Goal: Task Accomplishment & Management: Use online tool/utility

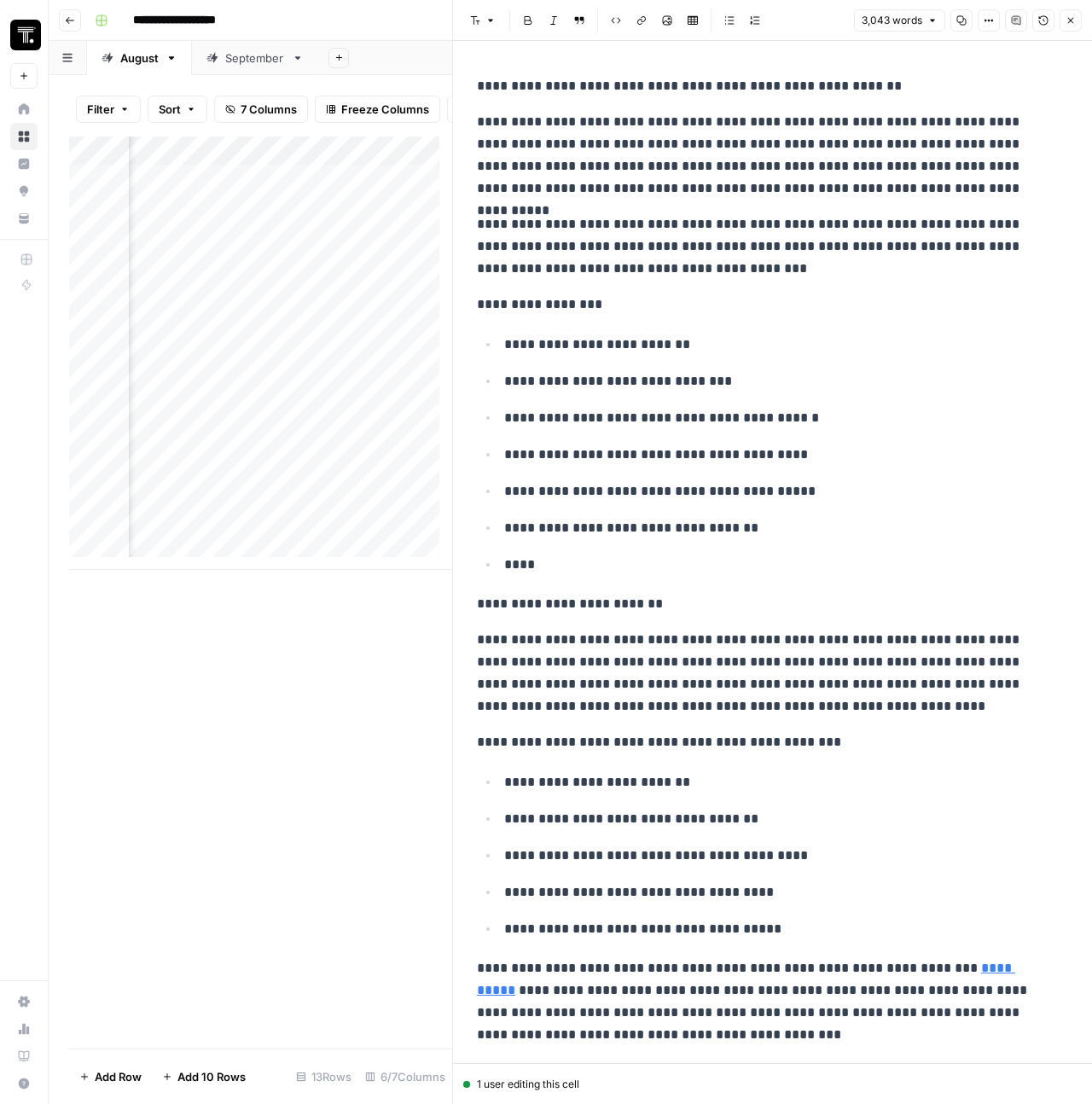
scroll to position [0, 656]
click at [1078, 20] on button "Close" at bounding box center [1070, 21] width 22 height 22
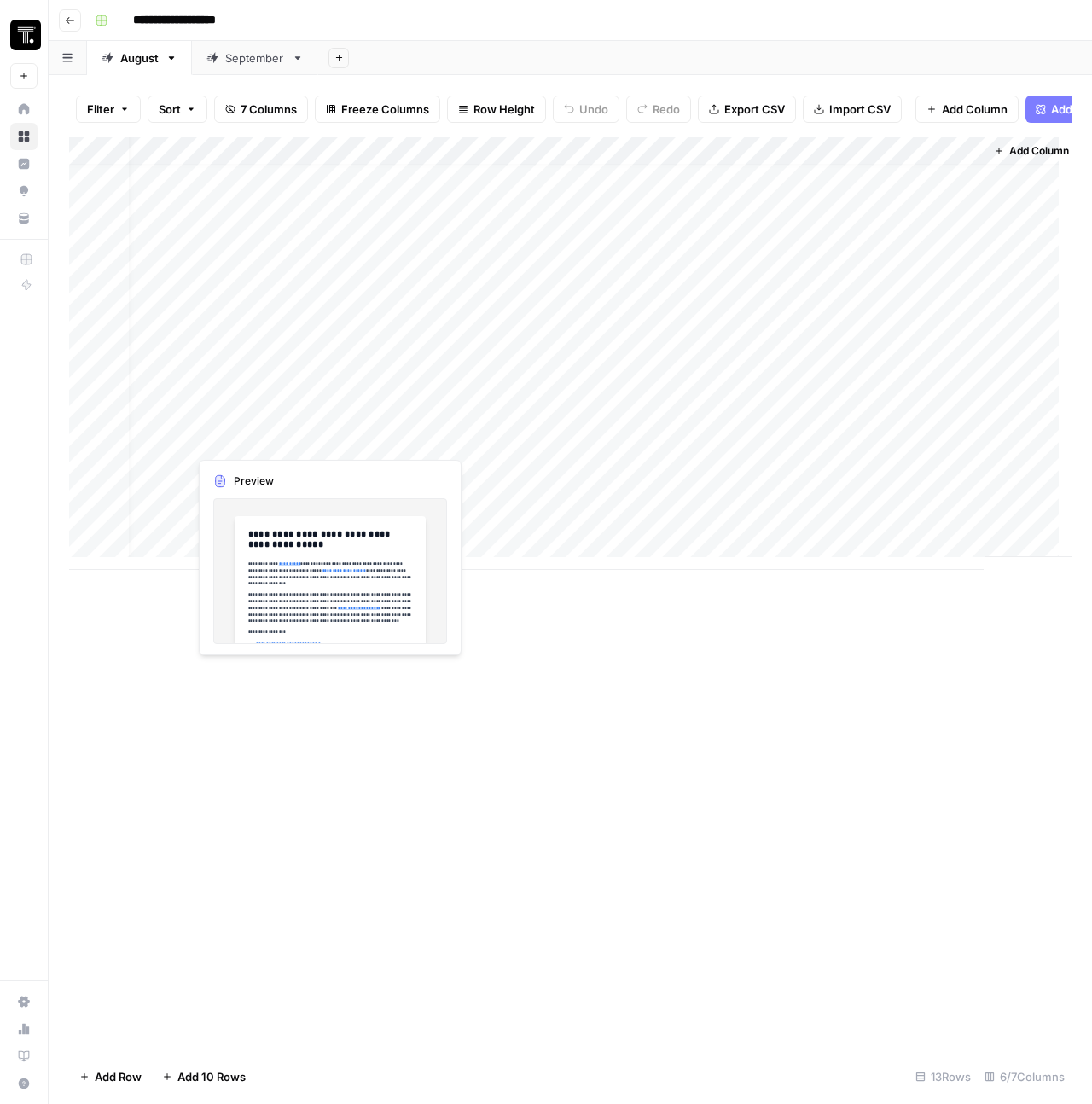
scroll to position [13, 0]
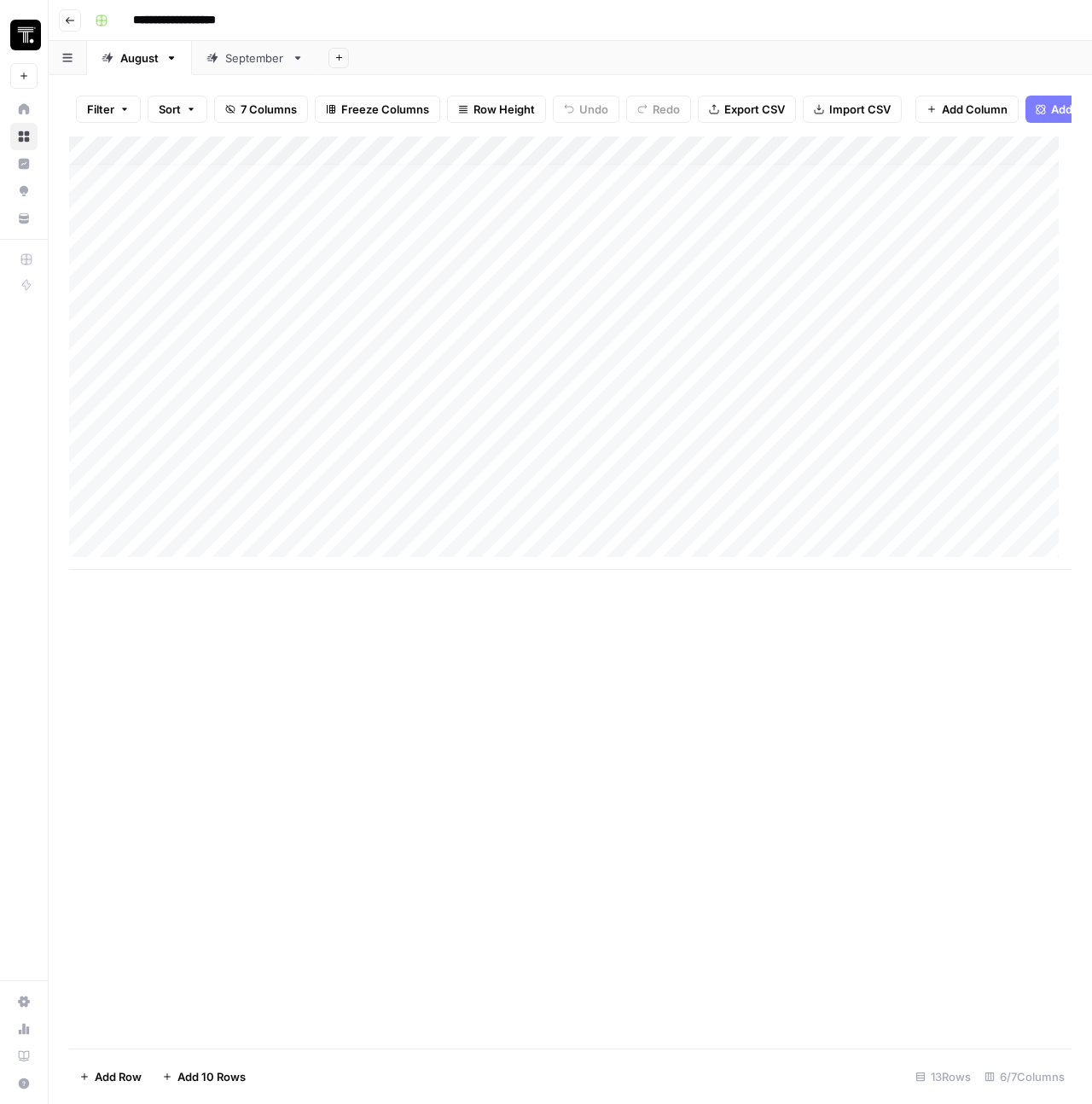
click at [211, 556] on div "Add Column" at bounding box center [570, 352] width 1002 height 433
paste textarea "**********"
type textarea "**********"
click at [556, 549] on div "Add Column" at bounding box center [570, 367] width 1002 height 463
click at [351, 565] on div "Add Column" at bounding box center [570, 367] width 1002 height 463
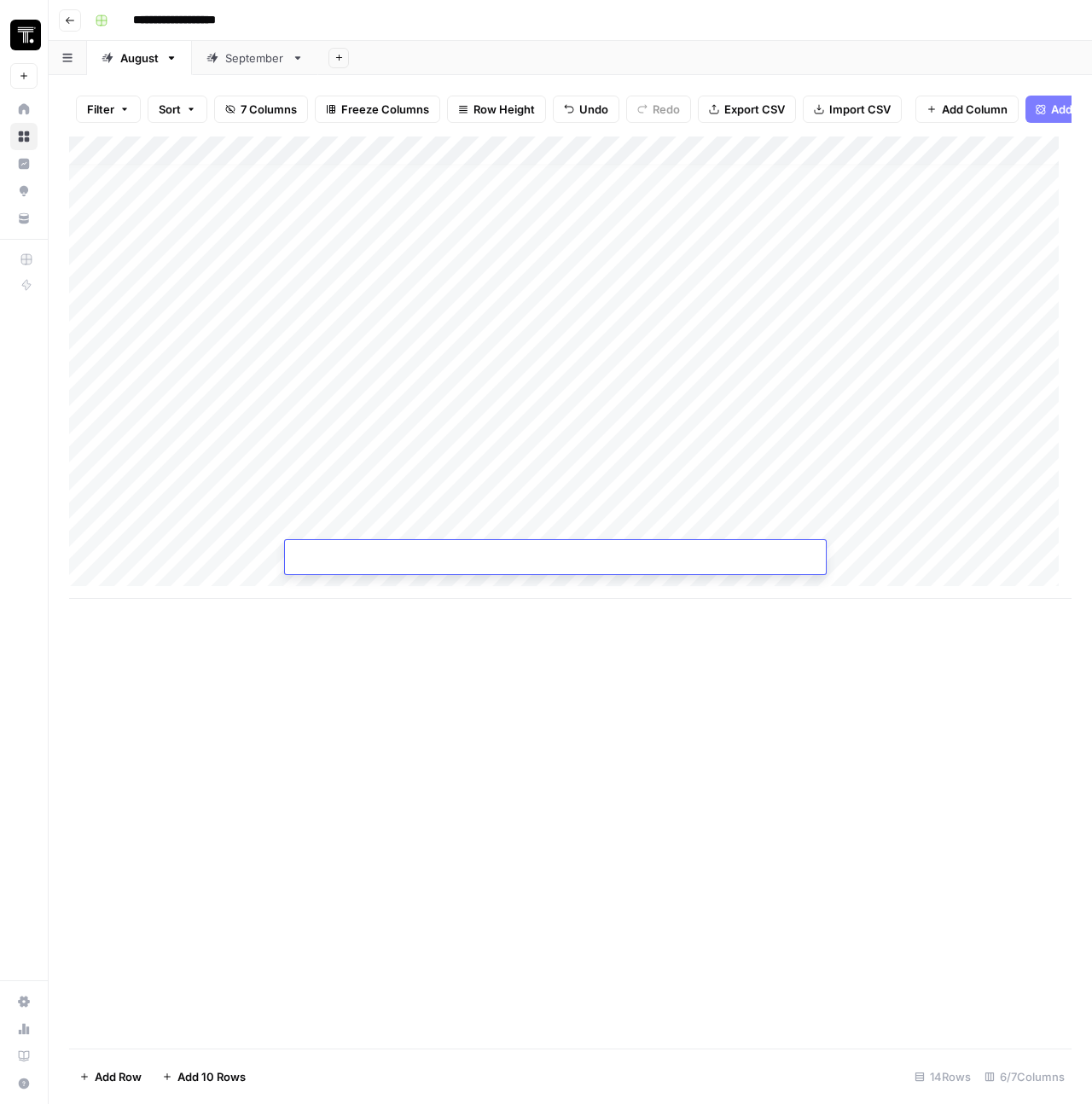
type input "**********"
click at [878, 552] on div "Add Column" at bounding box center [570, 367] width 1002 height 463
click at [326, 553] on div "Add Column" at bounding box center [570, 367] width 1002 height 463
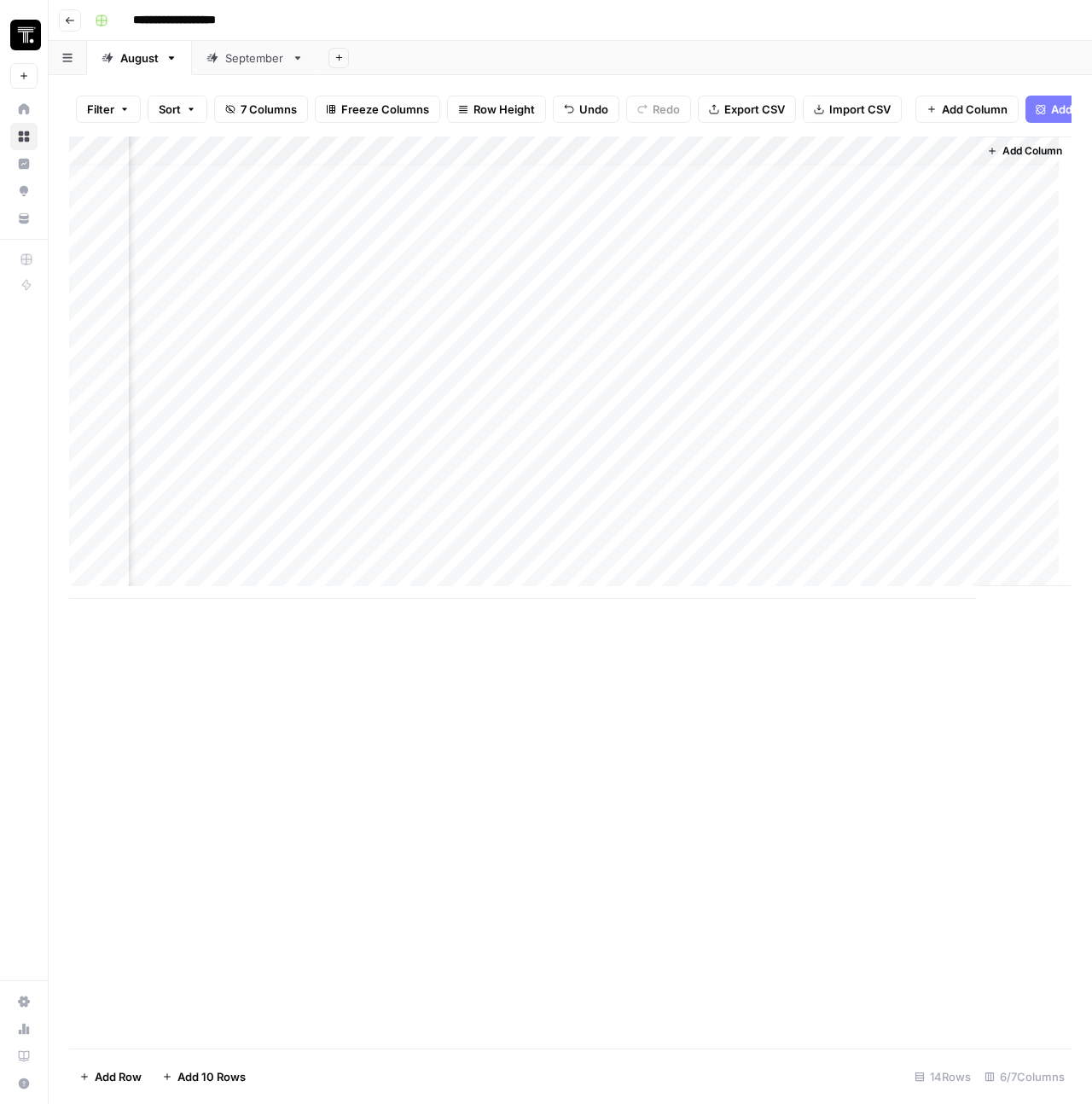
click at [326, 553] on div at bounding box center [292, 556] width 249 height 32
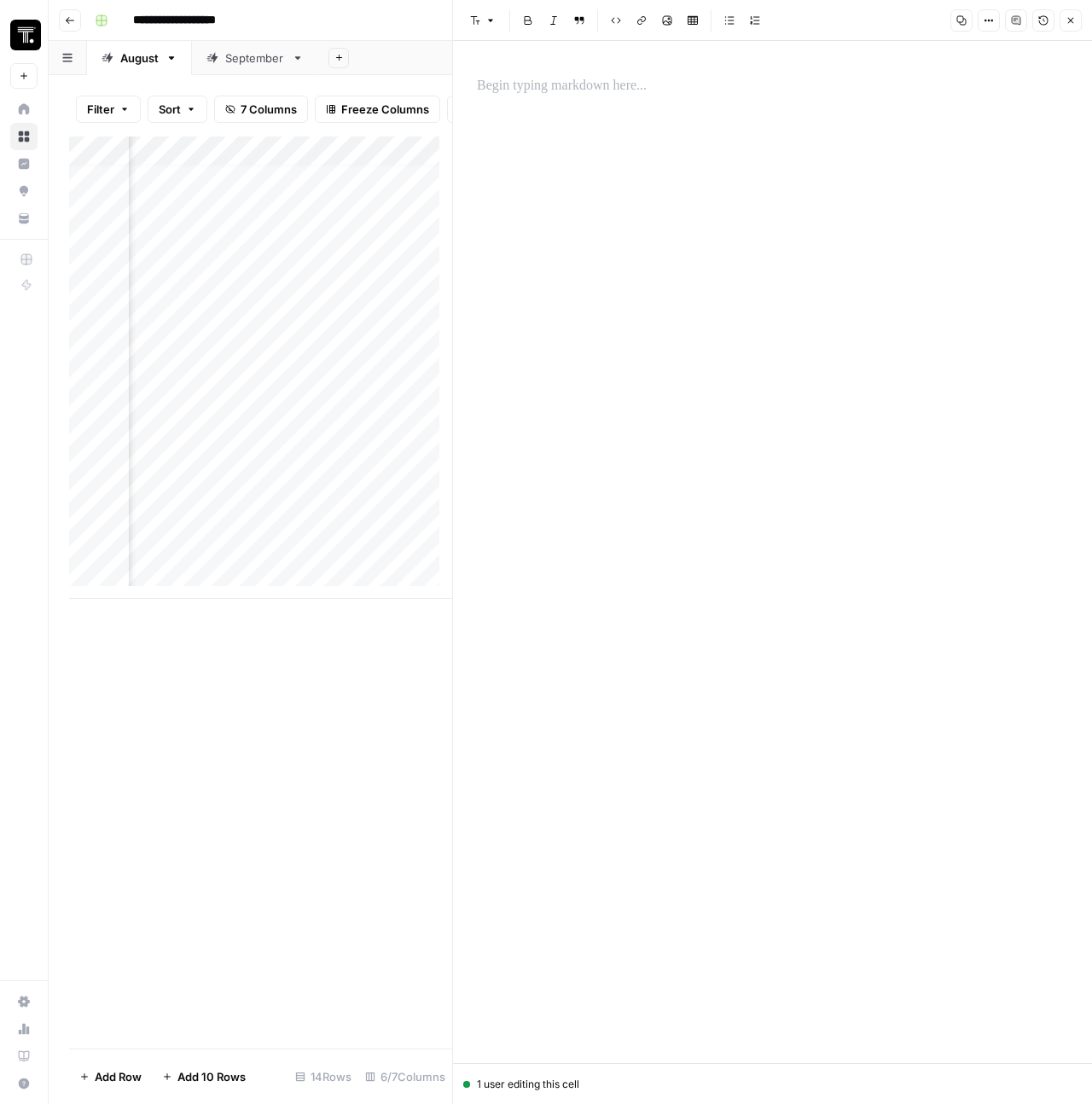
click at [614, 80] on p at bounding box center [772, 86] width 591 height 22
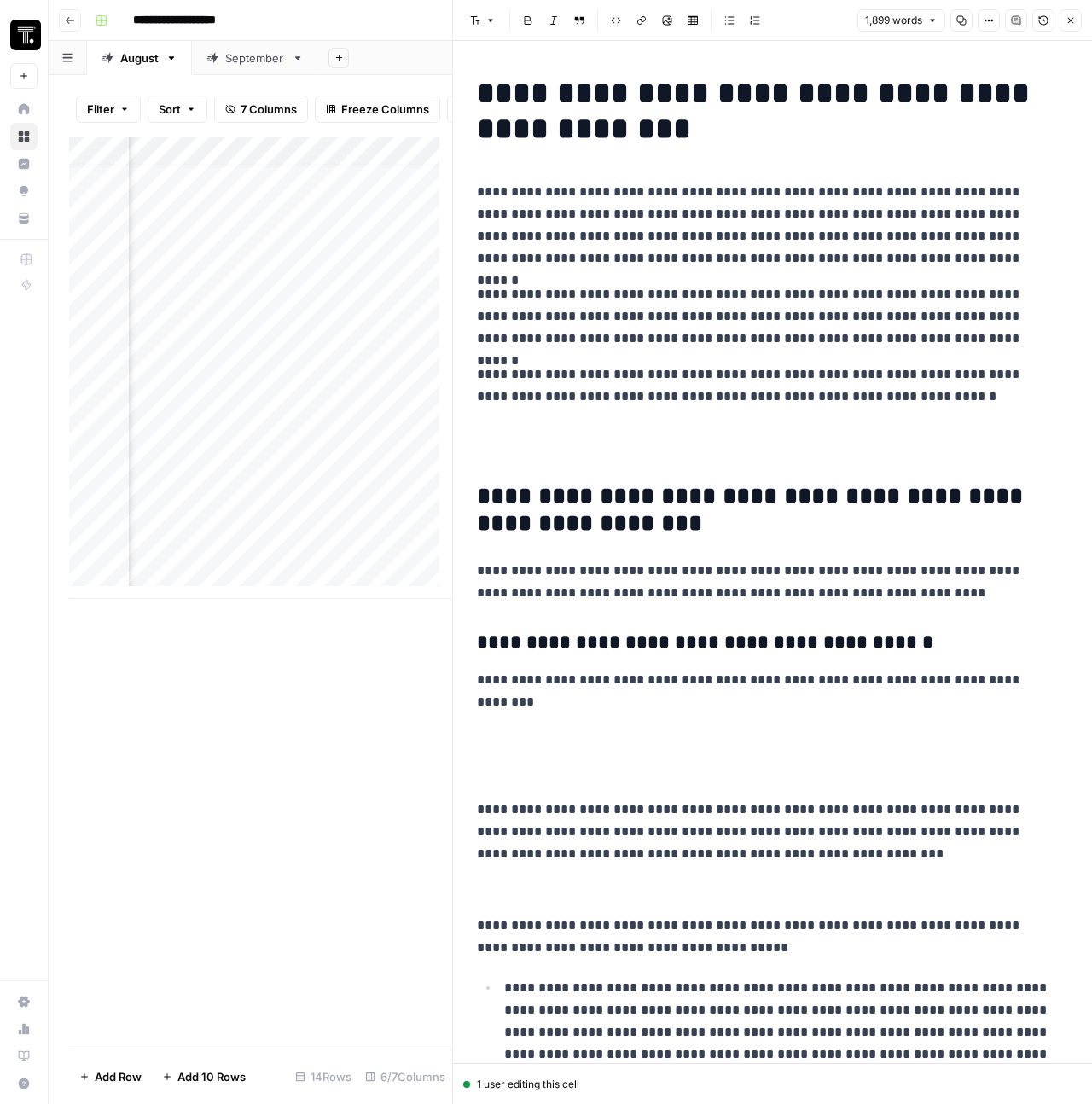
click at [282, 743] on div "Add Column" at bounding box center [260, 592] width 383 height 913
click at [1071, 26] on button "Close" at bounding box center [1070, 21] width 22 height 22
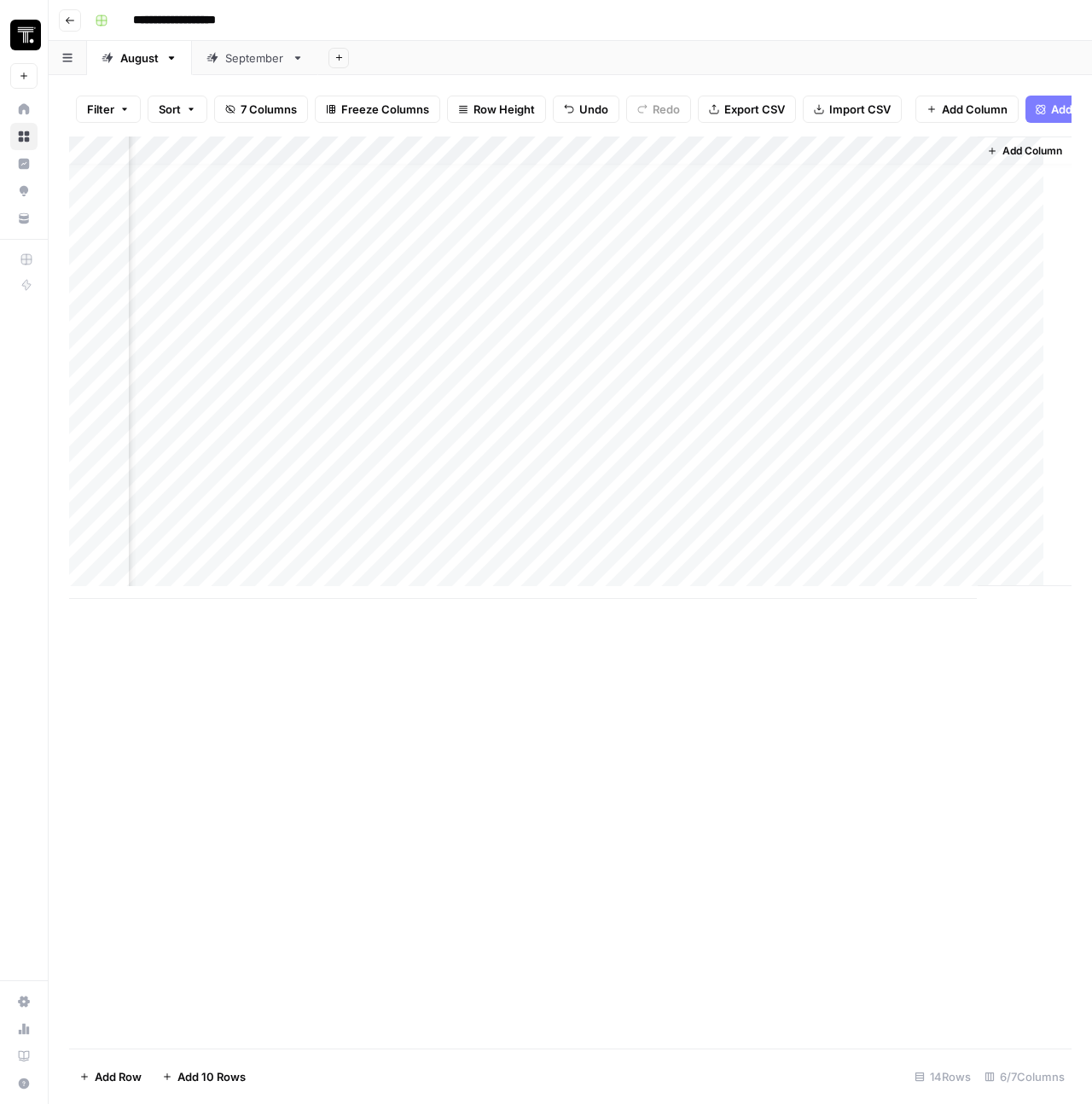
scroll to position [13, 635]
click at [533, 558] on div "Add Column" at bounding box center [570, 367] width 1002 height 463
click at [553, 557] on div "Add Column" at bounding box center [570, 367] width 1002 height 463
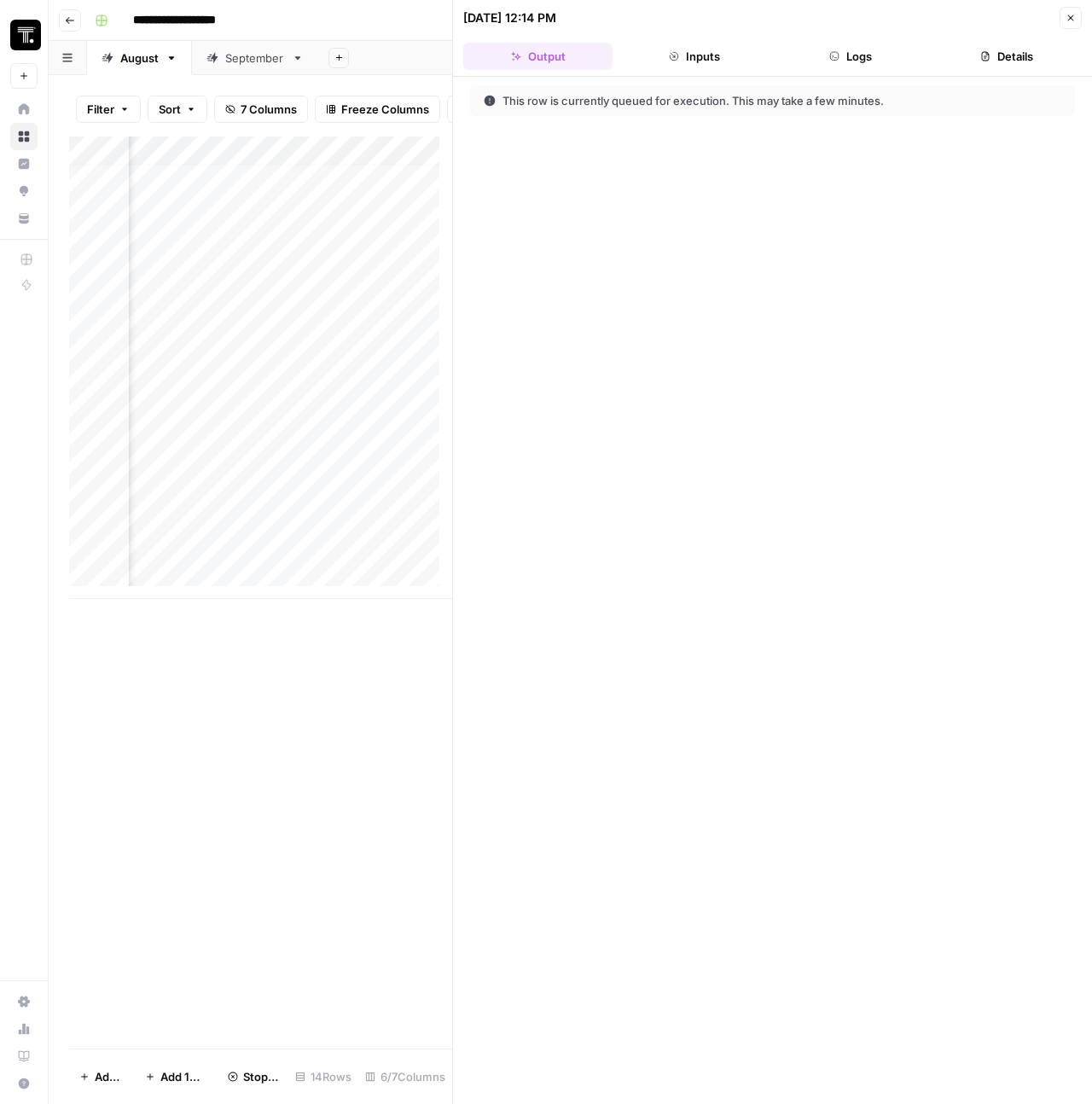
click at [1073, 16] on button "Close" at bounding box center [1070, 18] width 22 height 22
